Goal: Information Seeking & Learning: Learn about a topic

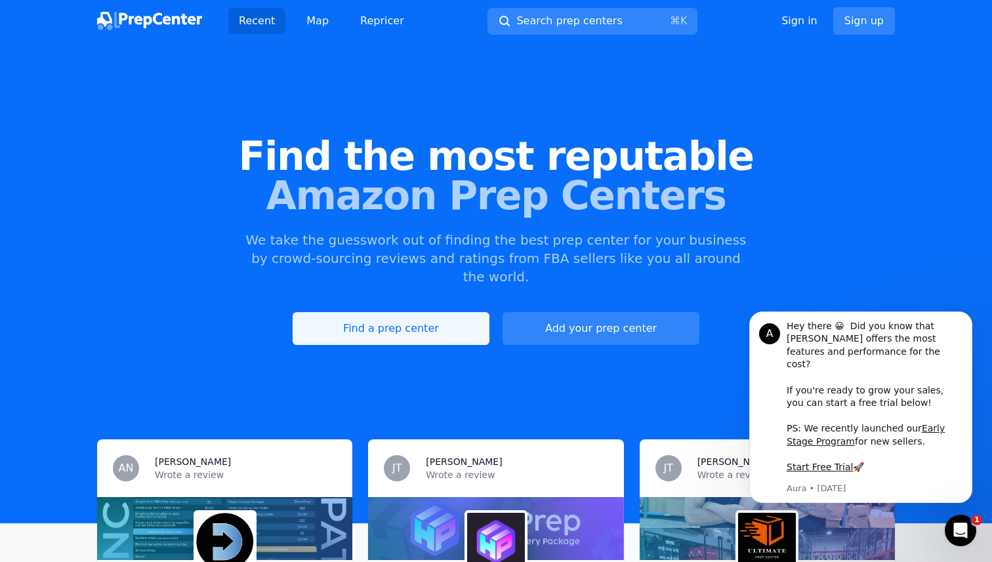
click at [370, 312] on link "Find a prep center" at bounding box center [391, 328] width 197 height 33
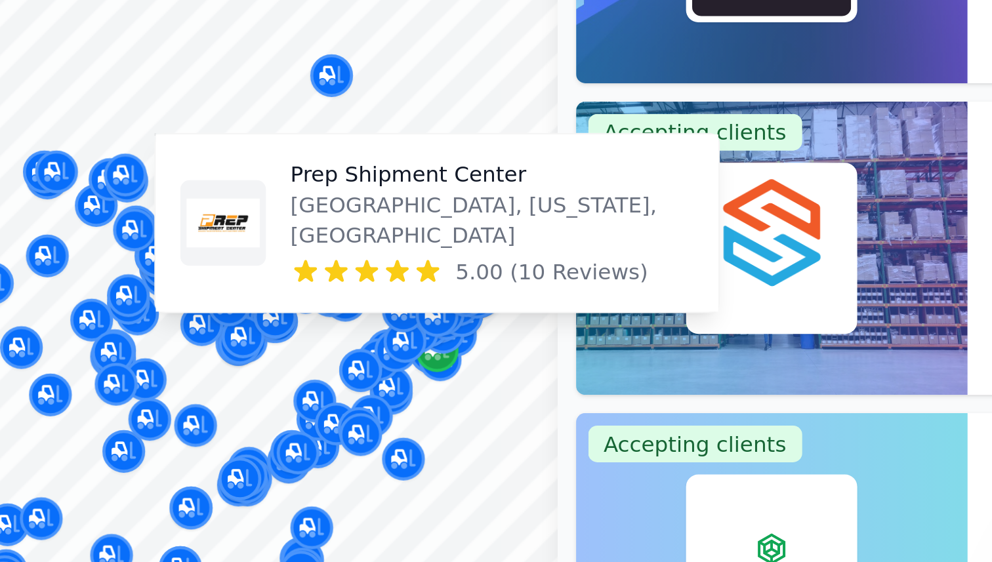
click at [470, 329] on icon "Map marker" at bounding box center [467, 325] width 10 height 13
click at [470, 330] on icon "Map marker" at bounding box center [467, 325] width 10 height 13
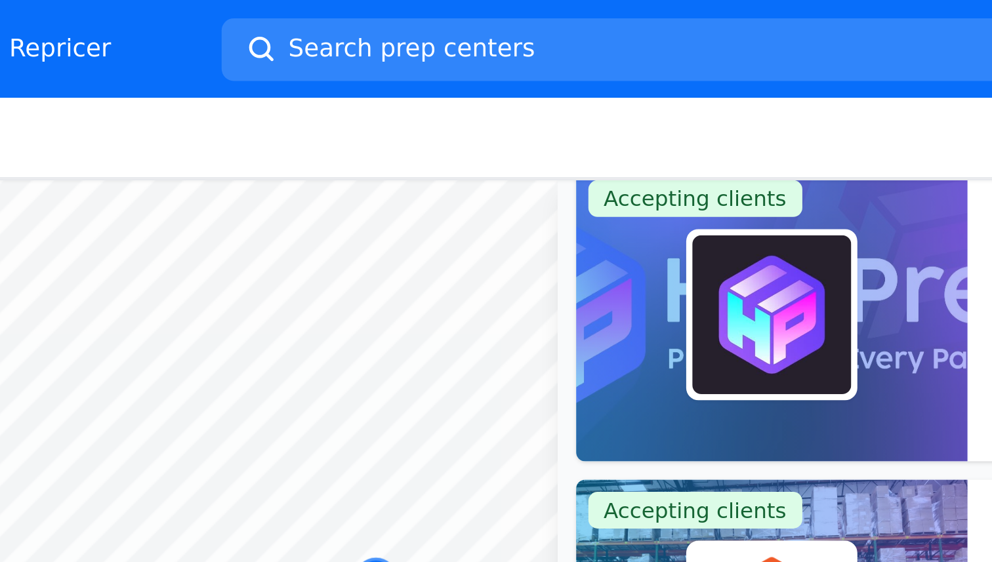
scroll to position [20, 0]
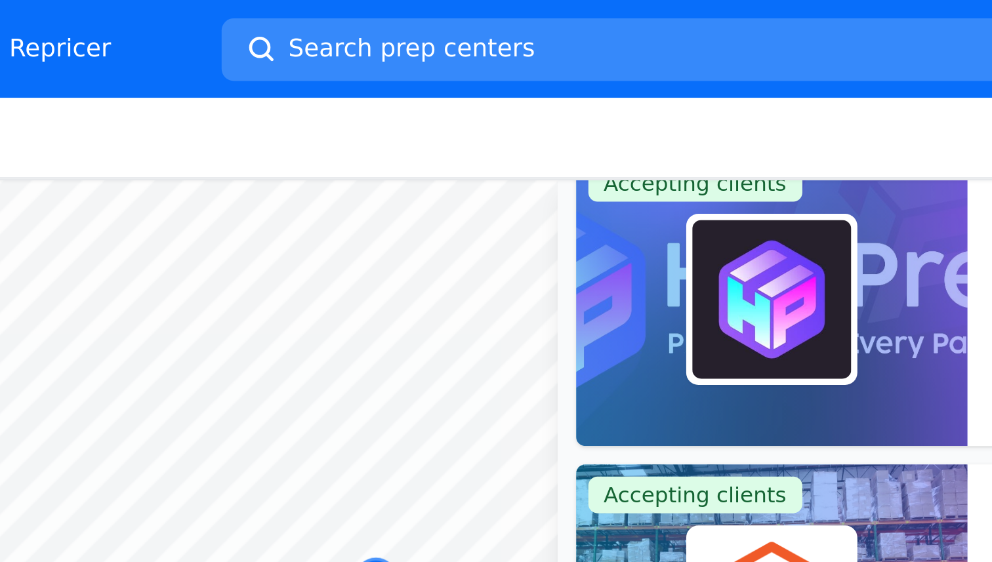
click at [509, 25] on button "Search prep centers ⌘ K" at bounding box center [608, 21] width 466 height 27
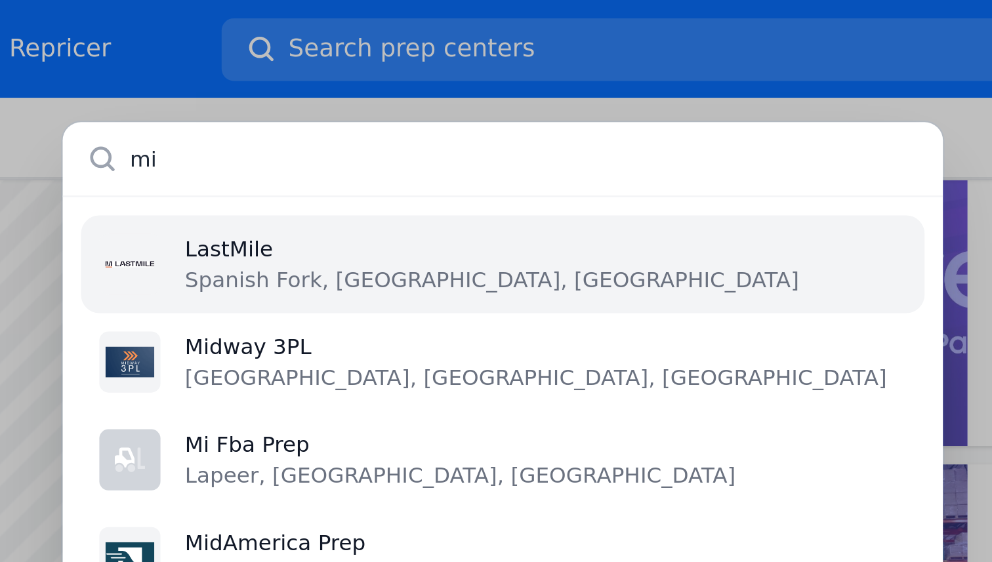
type input "m"
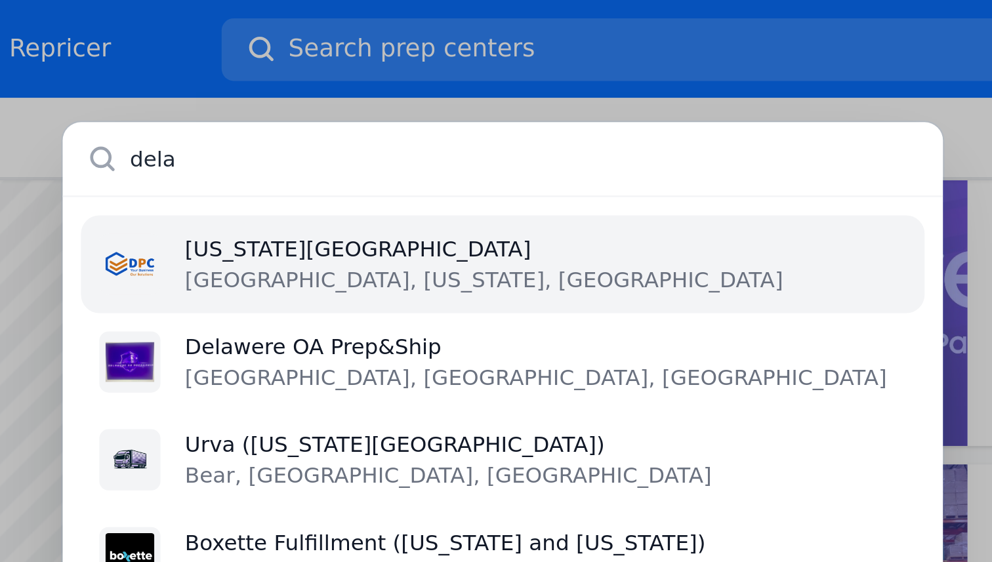
type input "dela"
click at [407, 112] on p "[US_STATE][GEOGRAPHIC_DATA]" at bounding box center [487, 106] width 256 height 13
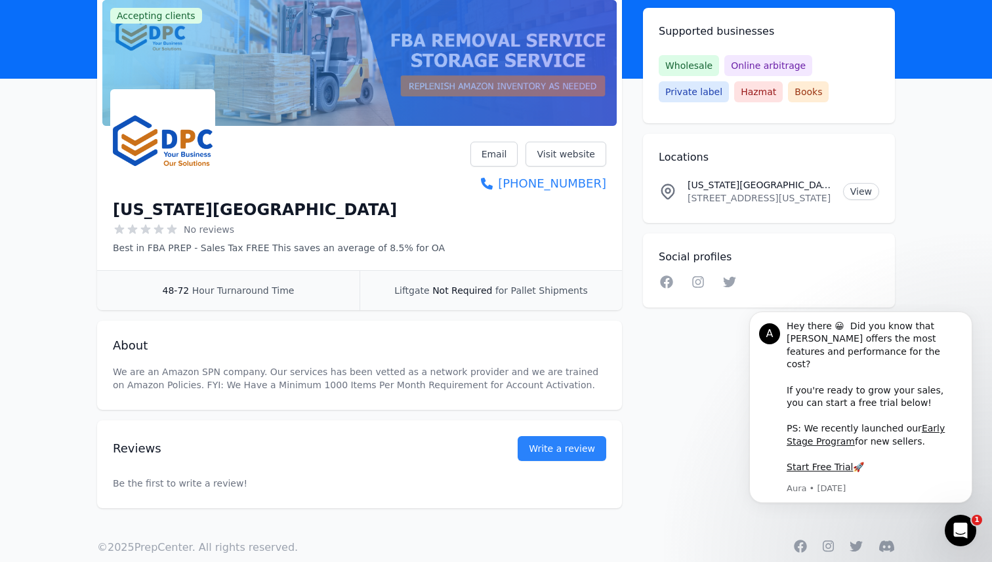
scroll to position [87, 0]
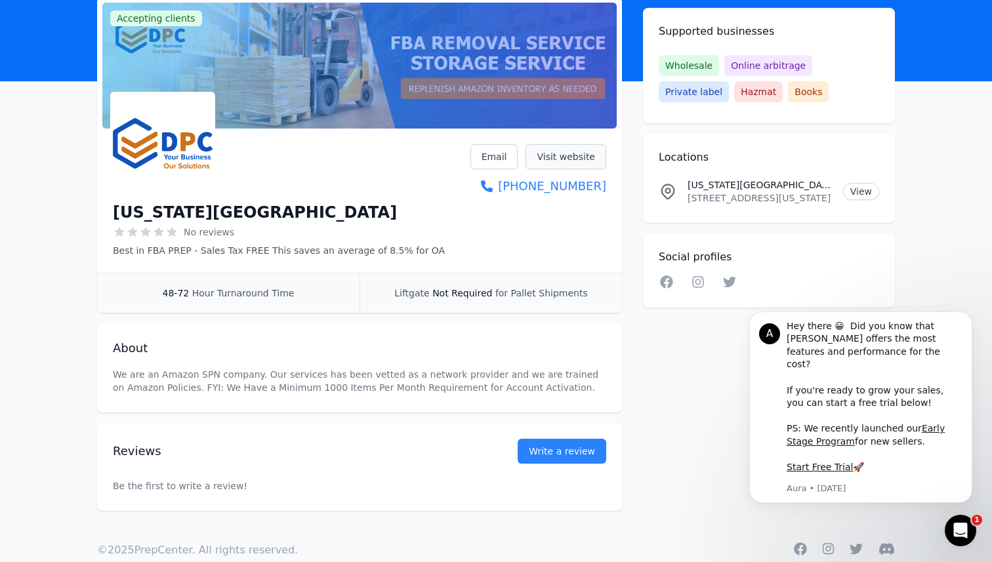
click at [550, 161] on link "Visit website" at bounding box center [565, 156] width 81 height 25
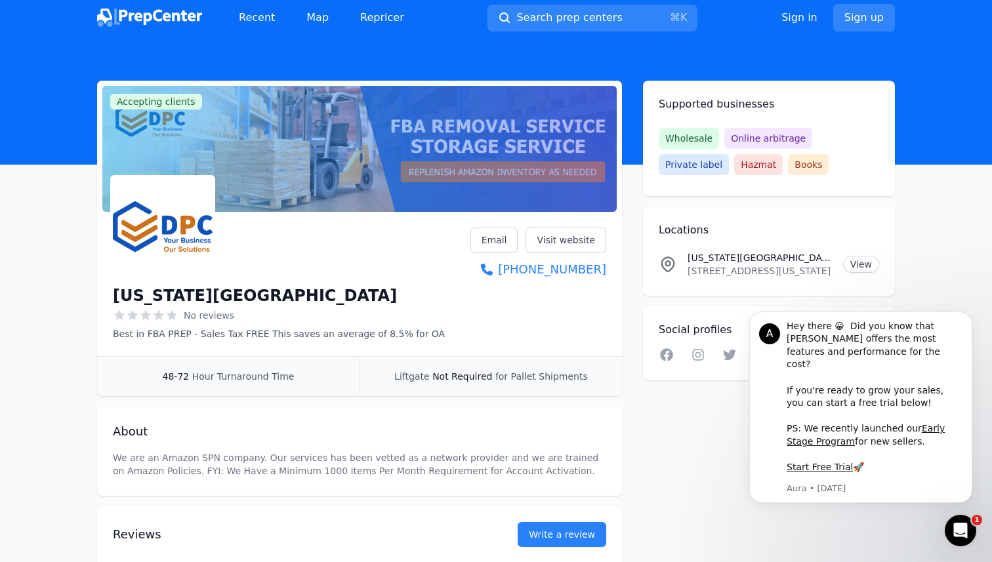
scroll to position [0, 0]
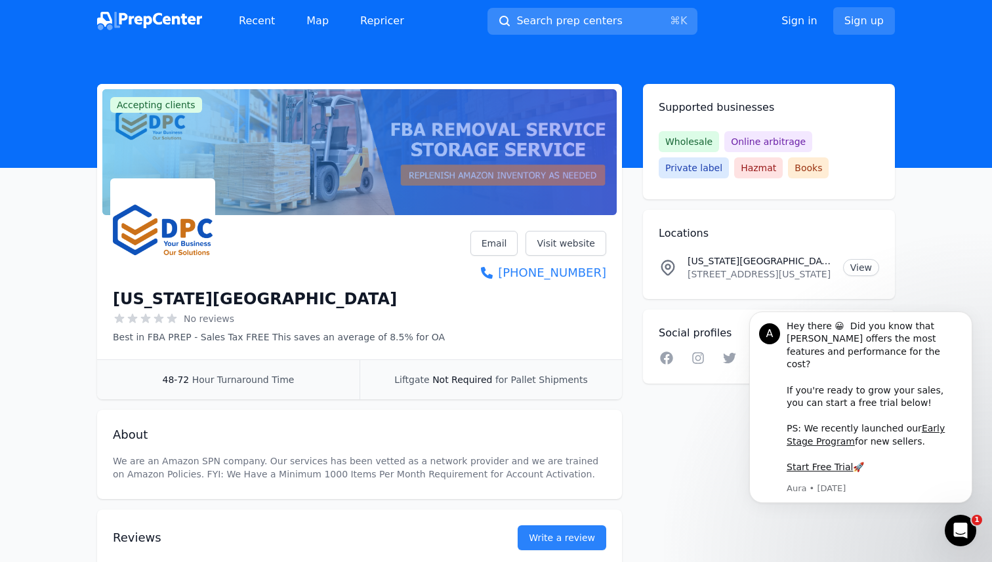
click at [542, 21] on span "Search prep centers" at bounding box center [569, 21] width 106 height 16
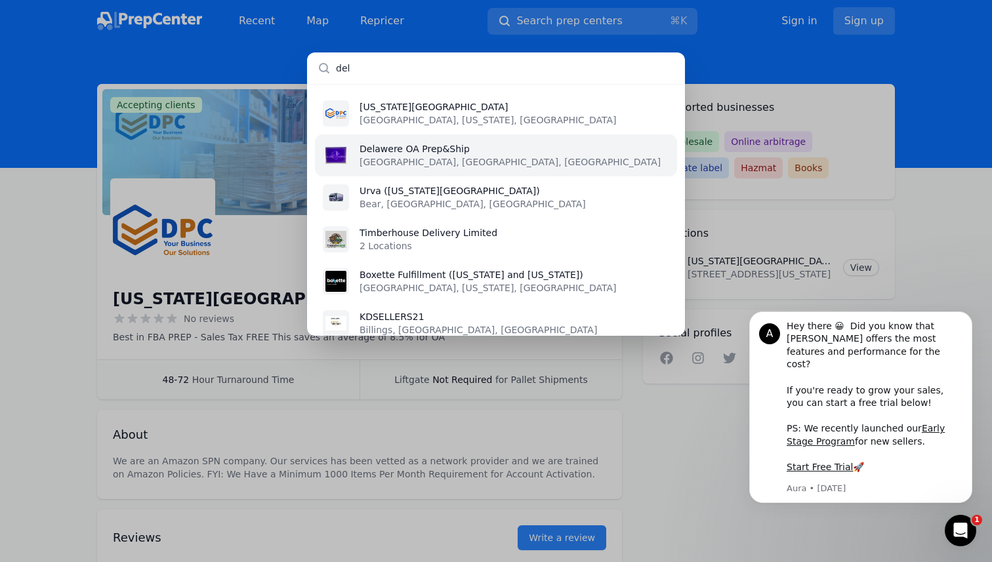
type input "del"
click at [403, 151] on p "Delawere OA Prep&Ship" at bounding box center [509, 148] width 301 height 13
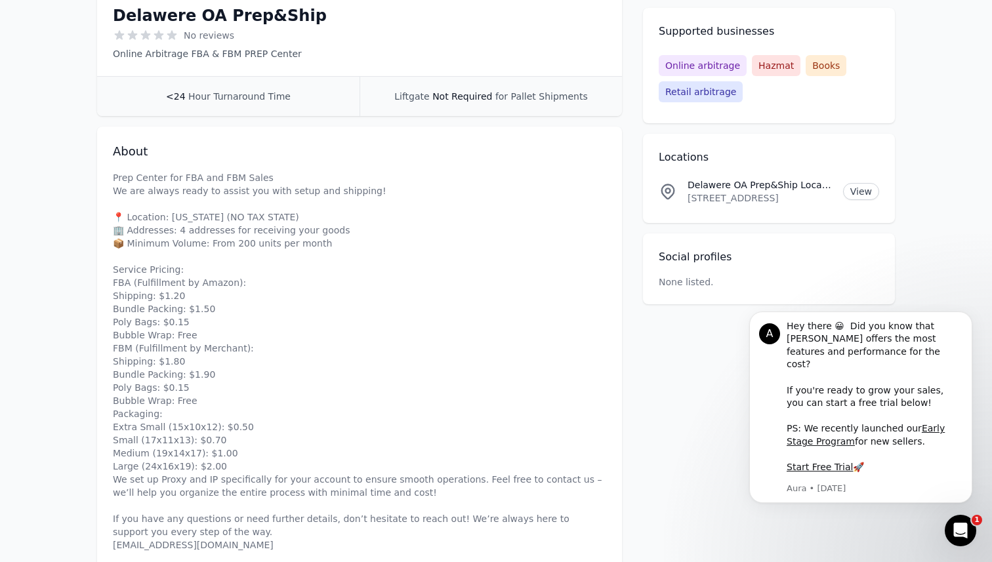
scroll to position [290, 0]
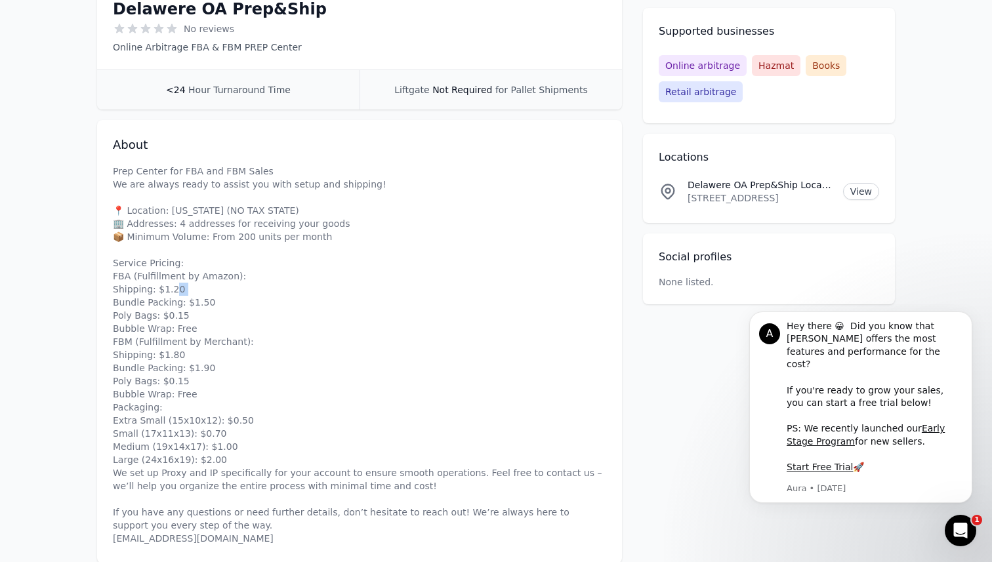
drag, startPoint x: 113, startPoint y: 304, endPoint x: 126, endPoint y: 306, distance: 12.6
click at [126, 306] on p "Prep Center for FBA and FBM Sales We are always ready to assist you with setup …" at bounding box center [359, 355] width 493 height 380
click at [146, 322] on p "Prep Center for FBA and FBM Sales We are always ready to assist you with setup …" at bounding box center [359, 355] width 493 height 380
drag, startPoint x: 113, startPoint y: 294, endPoint x: 209, endPoint y: 303, distance: 95.6
click at [209, 303] on p "Prep Center for FBA and FBM Sales We are always ready to assist you with setup …" at bounding box center [359, 355] width 493 height 380
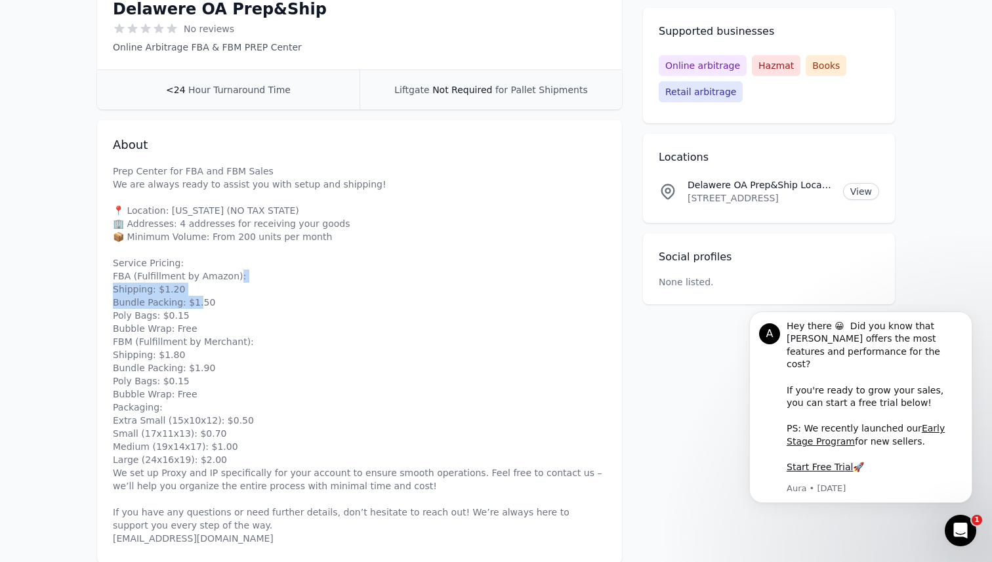
click at [209, 304] on p "Prep Center for FBA and FBM Sales We are always ready to assist you with setup …" at bounding box center [359, 355] width 493 height 380
drag, startPoint x: 123, startPoint y: 239, endPoint x: 316, endPoint y: 234, distance: 193.6
click at [316, 234] on p "Prep Center for FBA and FBM Sales We are always ready to assist you with setup …" at bounding box center [359, 355] width 493 height 380
click at [283, 343] on p "Prep Center for FBA and FBM Sales We are always ready to assist you with setup …" at bounding box center [359, 355] width 493 height 380
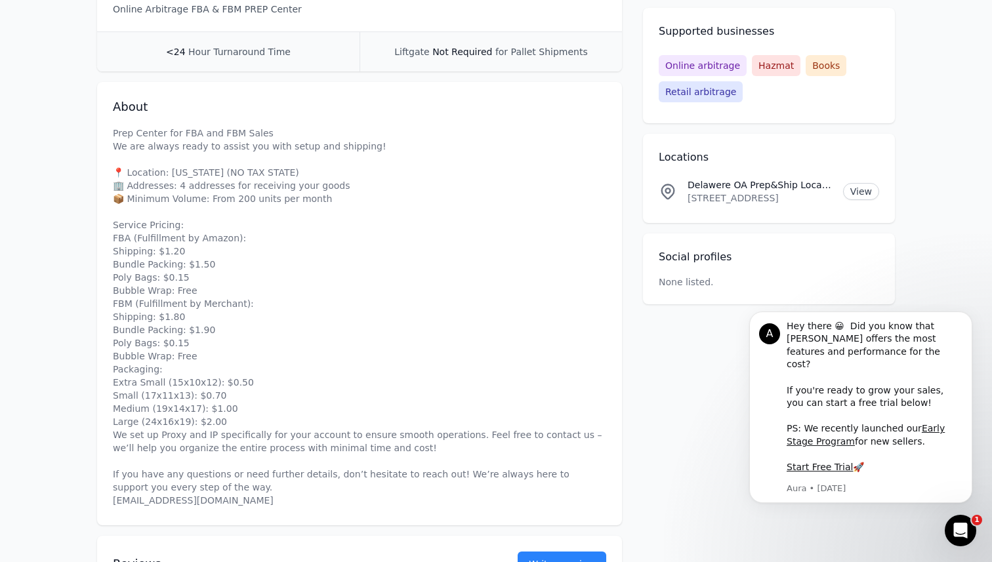
scroll to position [331, 0]
